Goal: Navigation & Orientation: Find specific page/section

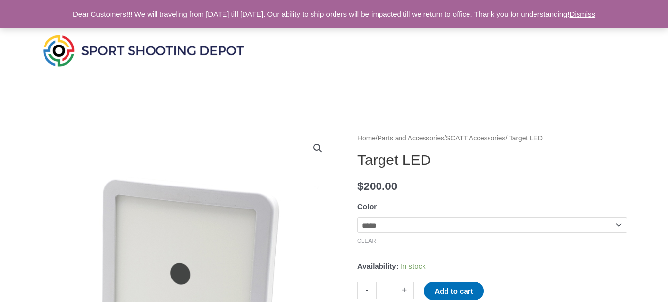
click at [596, 16] on link "Dismiss" at bounding box center [583, 14] width 26 height 8
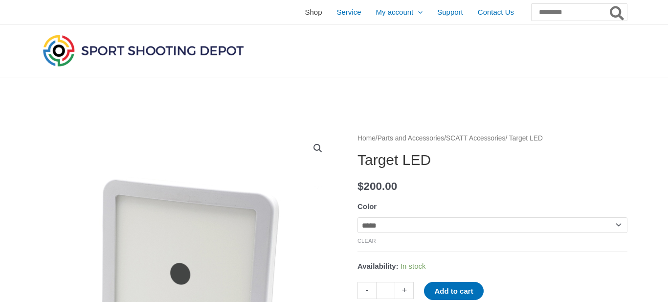
click at [305, 16] on span "Shop" at bounding box center [313, 12] width 17 height 24
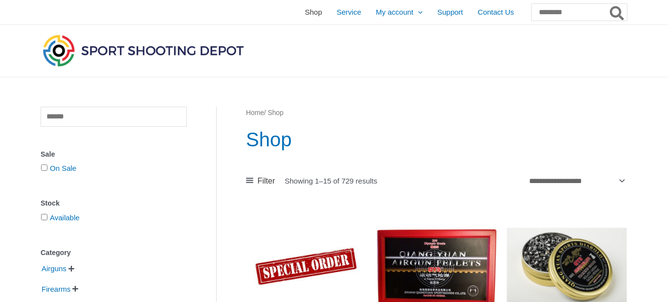
click at [305, 16] on span "Shop" at bounding box center [313, 12] width 17 height 24
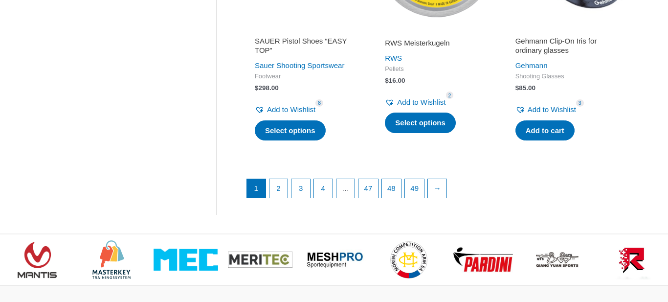
scroll to position [1399, 0]
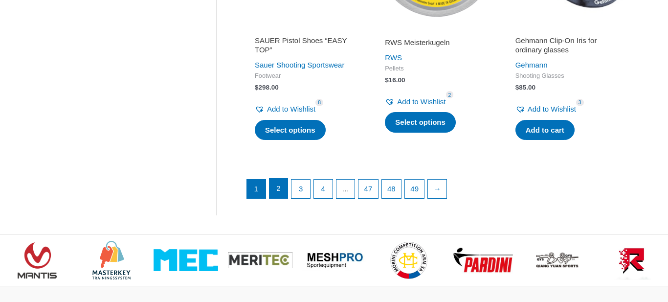
click at [280, 180] on link "2" at bounding box center [279, 189] width 19 height 20
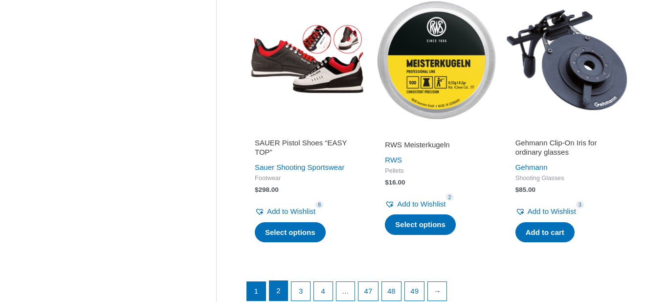
scroll to position [1278, 0]
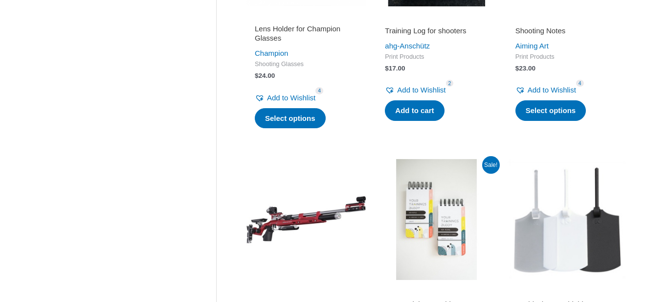
scroll to position [599, 0]
